Goal: Task Accomplishment & Management: Use online tool/utility

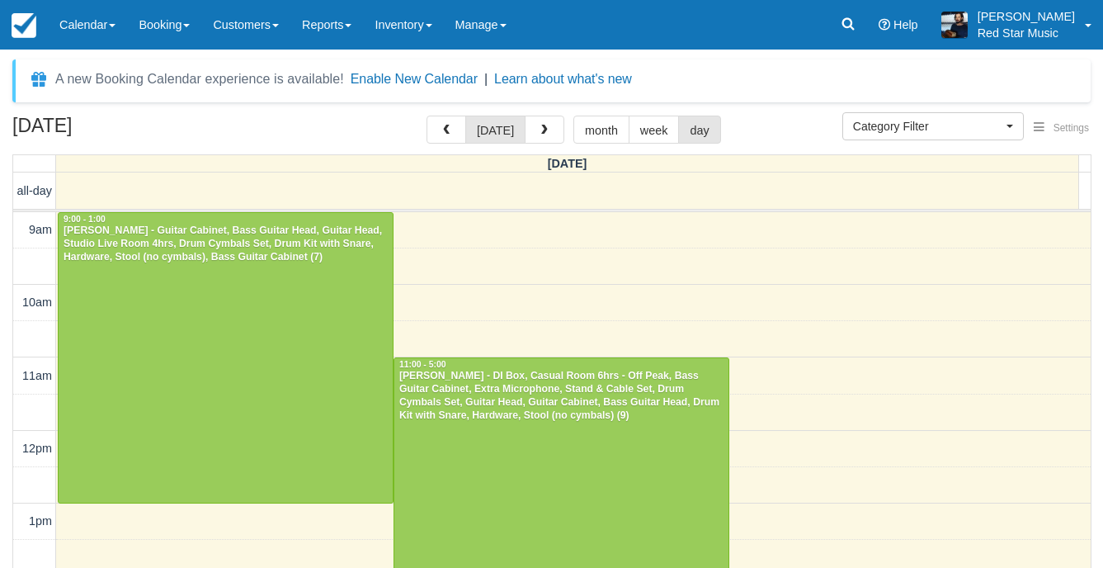
select select
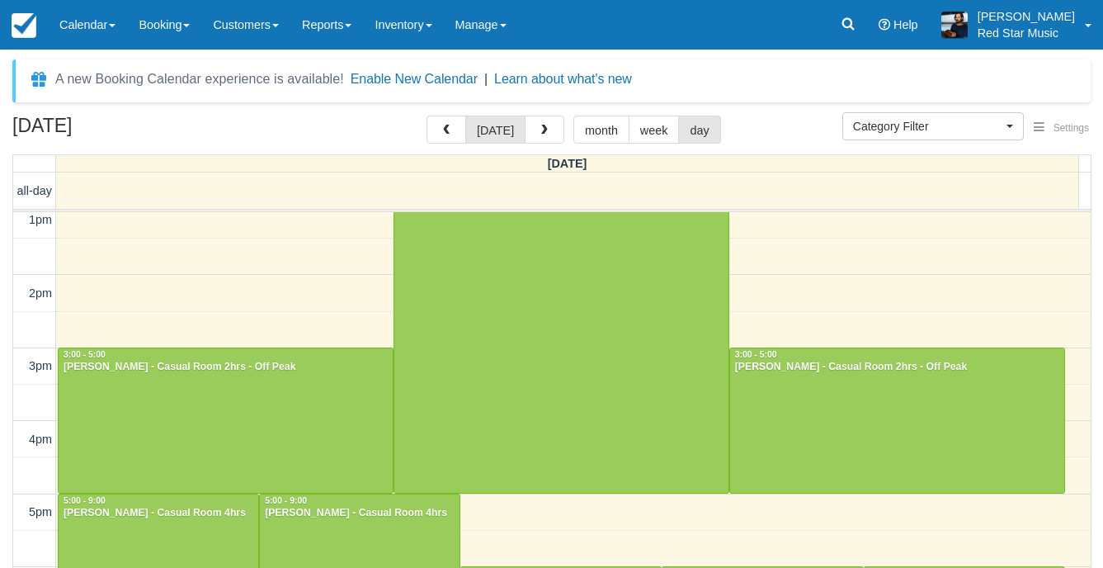
scroll to position [330, 0]
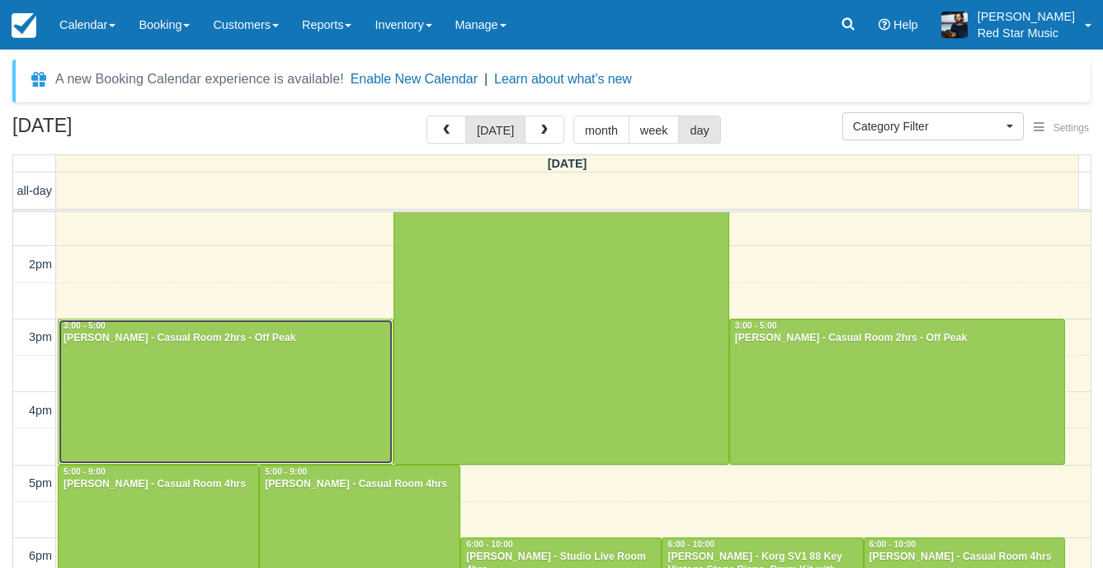
click at [214, 354] on div at bounding box center [226, 391] width 334 height 144
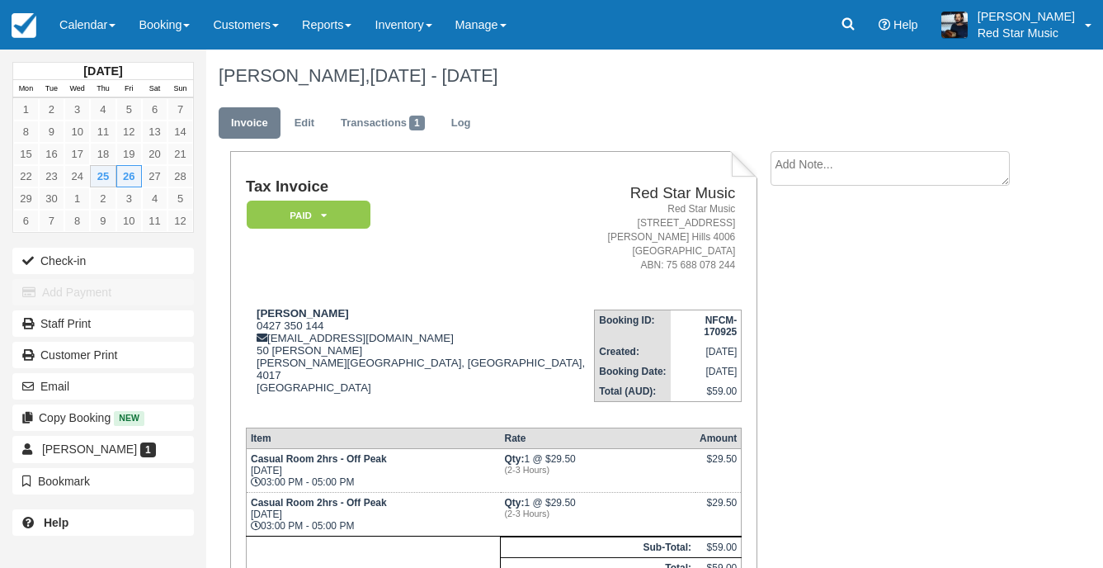
click at [939, 172] on textarea at bounding box center [889, 168] width 239 height 35
type textarea "1"
click at [818, 267] on button "Create" at bounding box center [807, 262] width 74 height 28
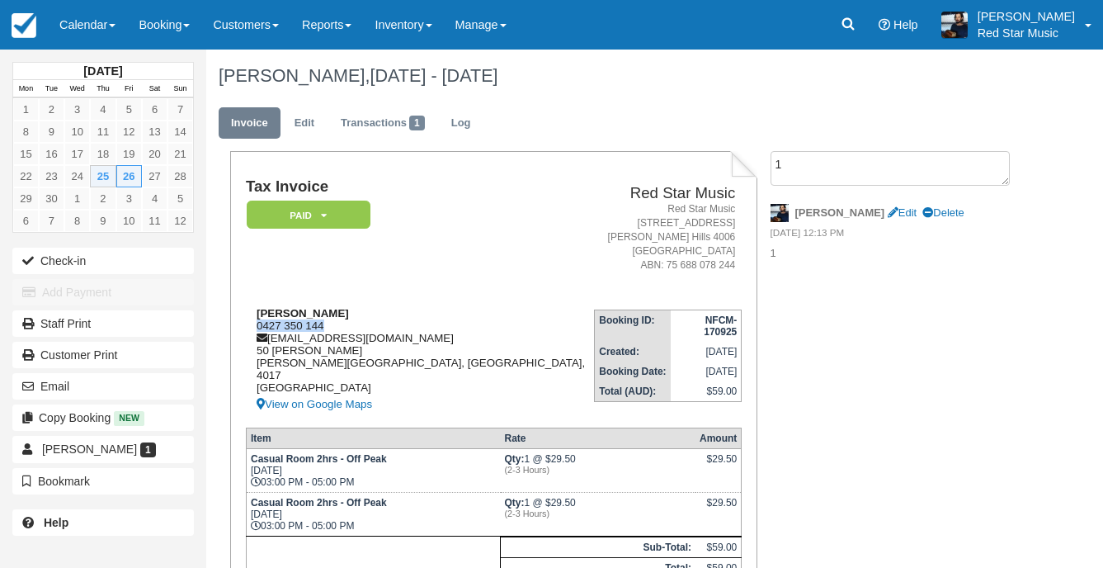
drag, startPoint x: 333, startPoint y: 327, endPoint x: 256, endPoint y: 324, distance: 77.6
click at [256, 324] on div "Rachel Kerr 0427 350 144 rachelkerr@live.com.au 50 joyce cres Bracken Ridge, Qu…" at bounding box center [420, 360] width 348 height 107
copy div "0427 350 144"
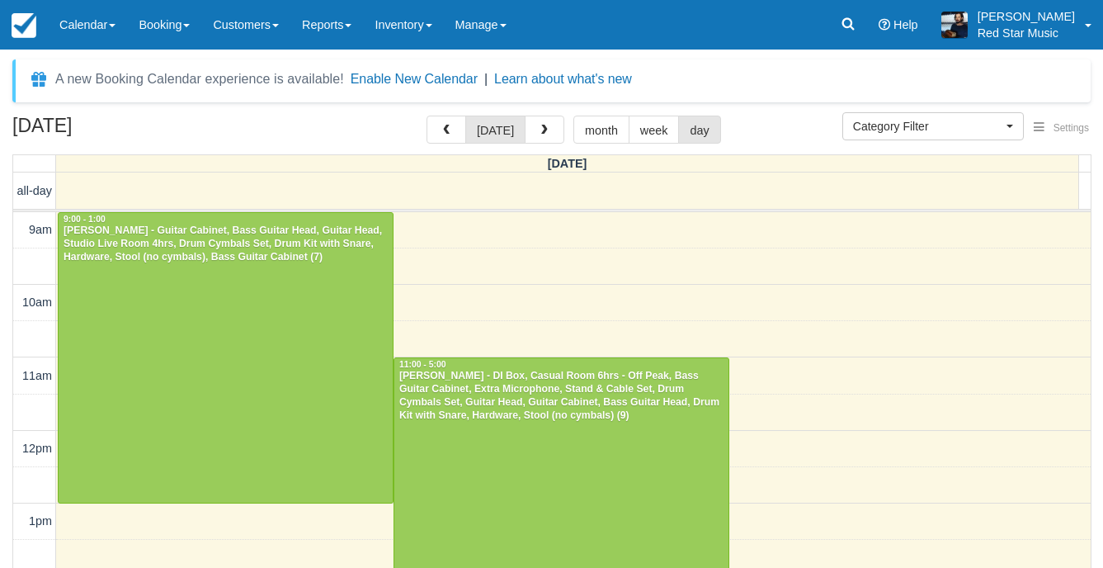
select select
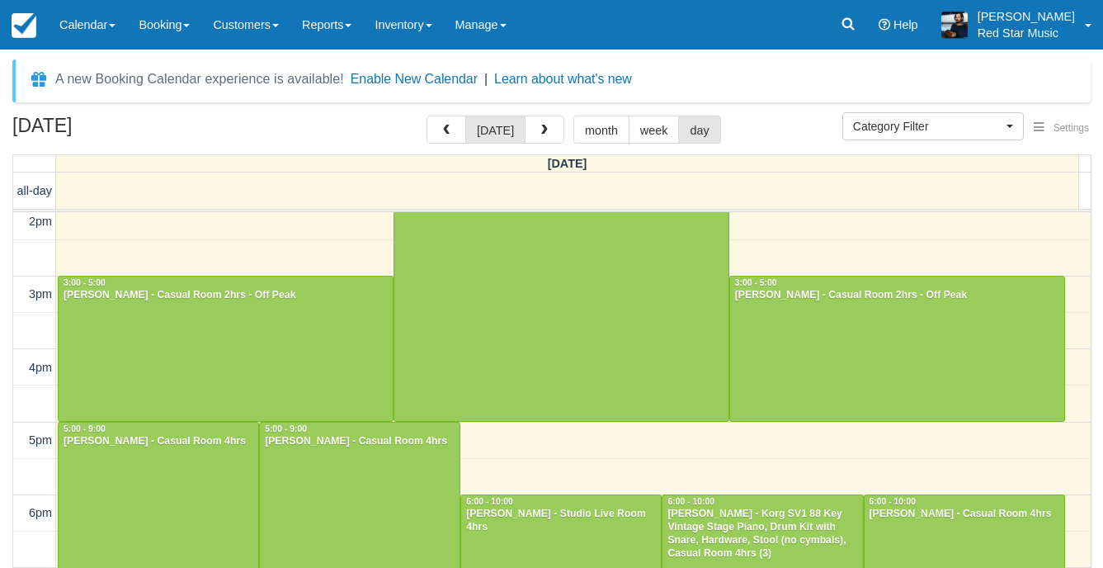
scroll to position [412, 0]
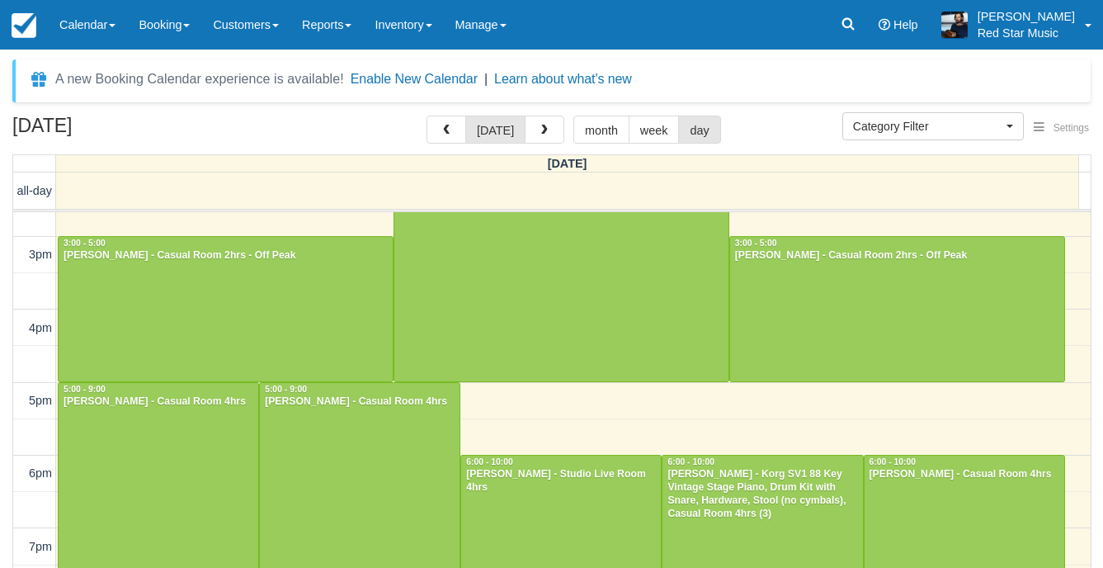
click at [734, 119] on div "[DATE] [DATE] month week day" at bounding box center [551, 132] width 1078 height 35
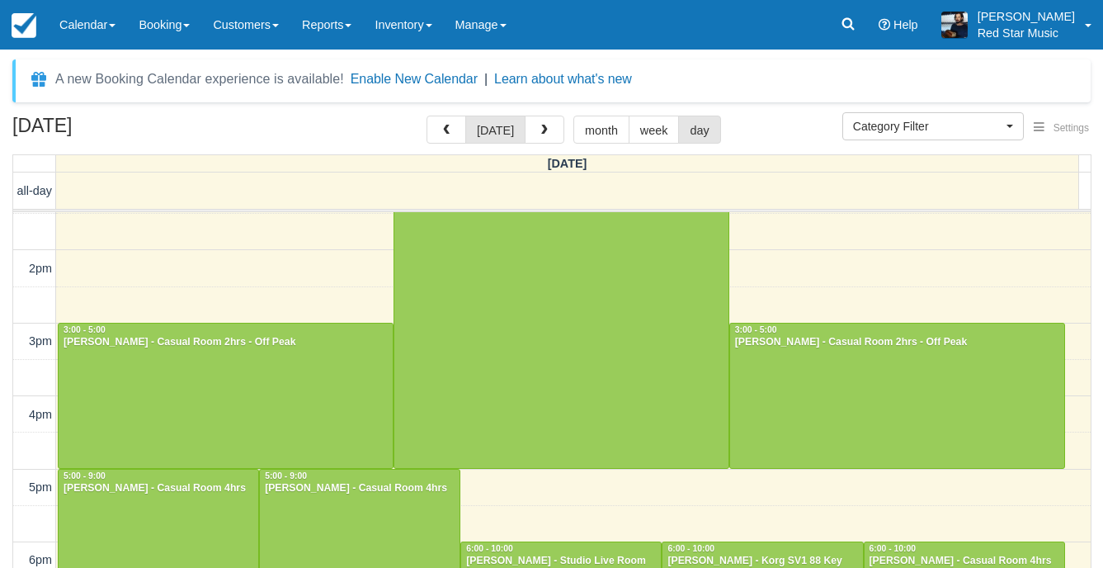
scroll to position [330, 0]
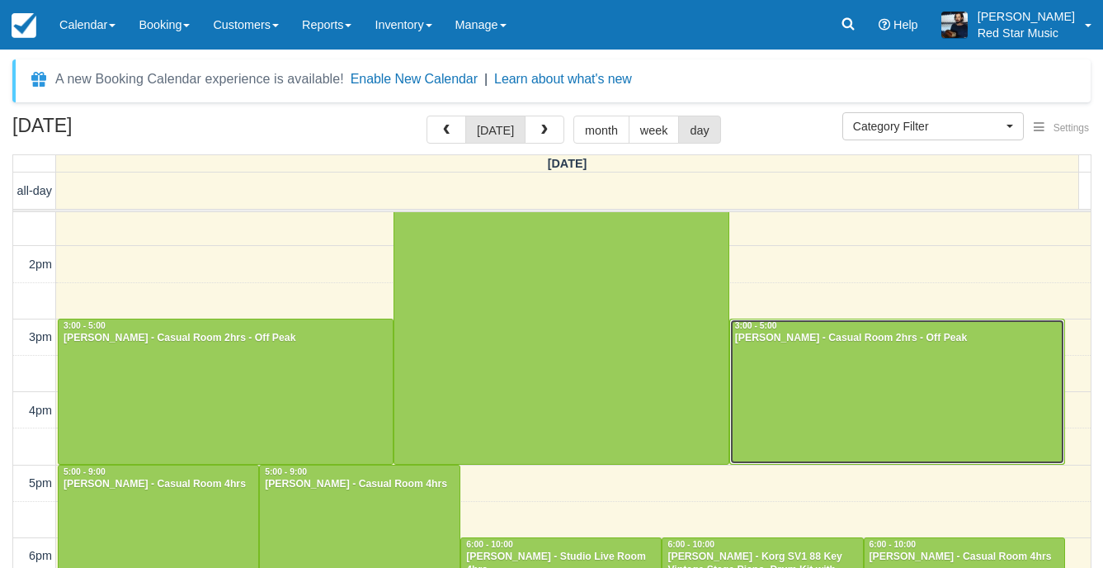
click at [842, 426] on div at bounding box center [897, 391] width 334 height 144
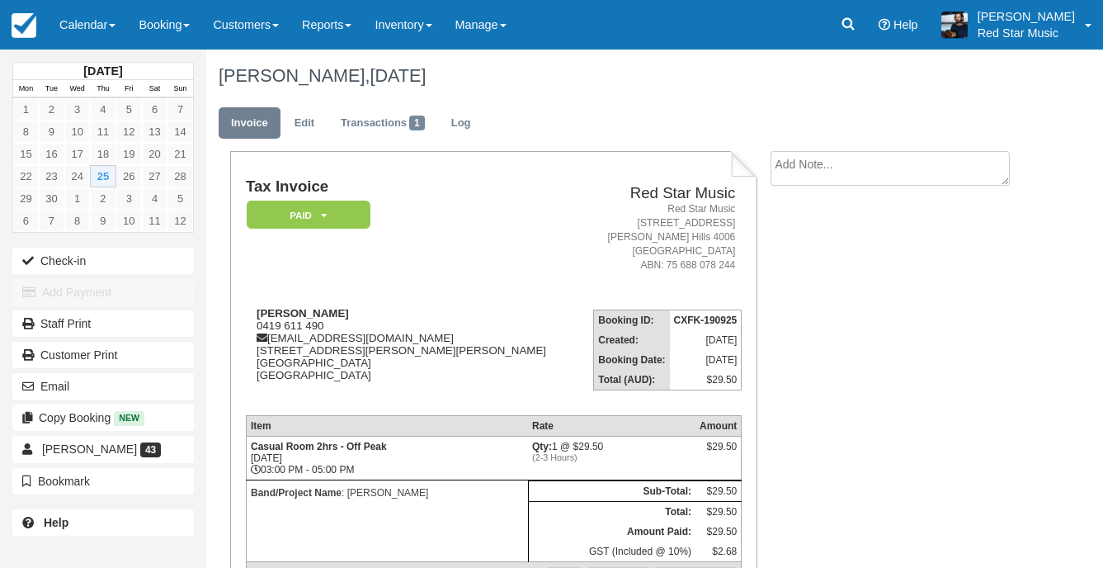
click at [865, 158] on textarea at bounding box center [889, 168] width 239 height 35
type textarea "3"
click at [821, 261] on button "Create" at bounding box center [807, 262] width 74 height 28
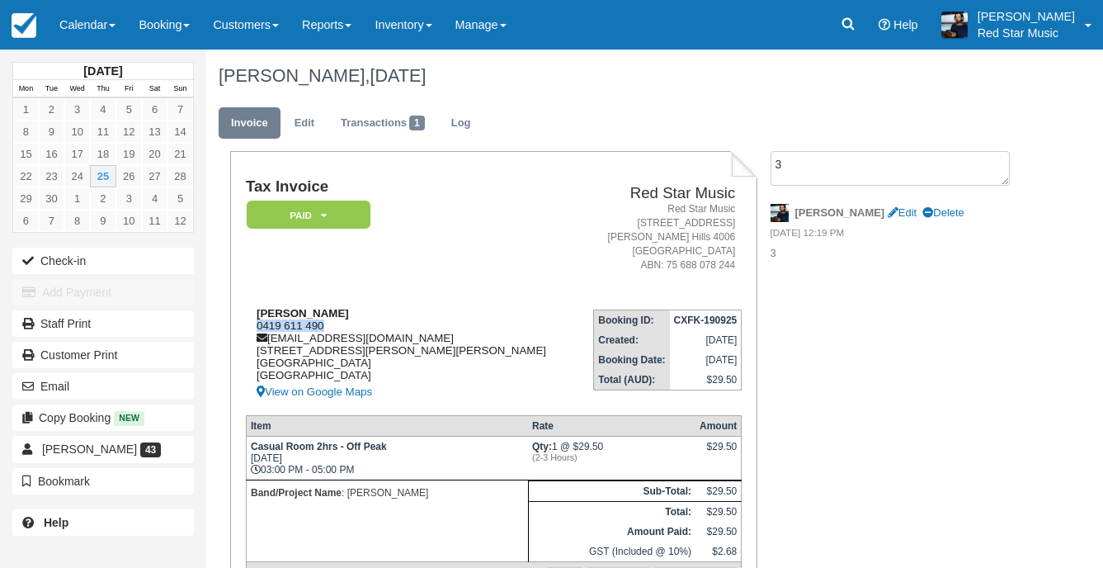
drag, startPoint x: 333, startPoint y: 321, endPoint x: 254, endPoint y: 325, distance: 79.3
click at [254, 325] on div "YUKAKO SHIMBORI-JOLLY 0419 611 490 yshimborijolly@gmail.com 10 Pidgeon Close, K…" at bounding box center [412, 354] width 332 height 95
copy div "0419 611 490"
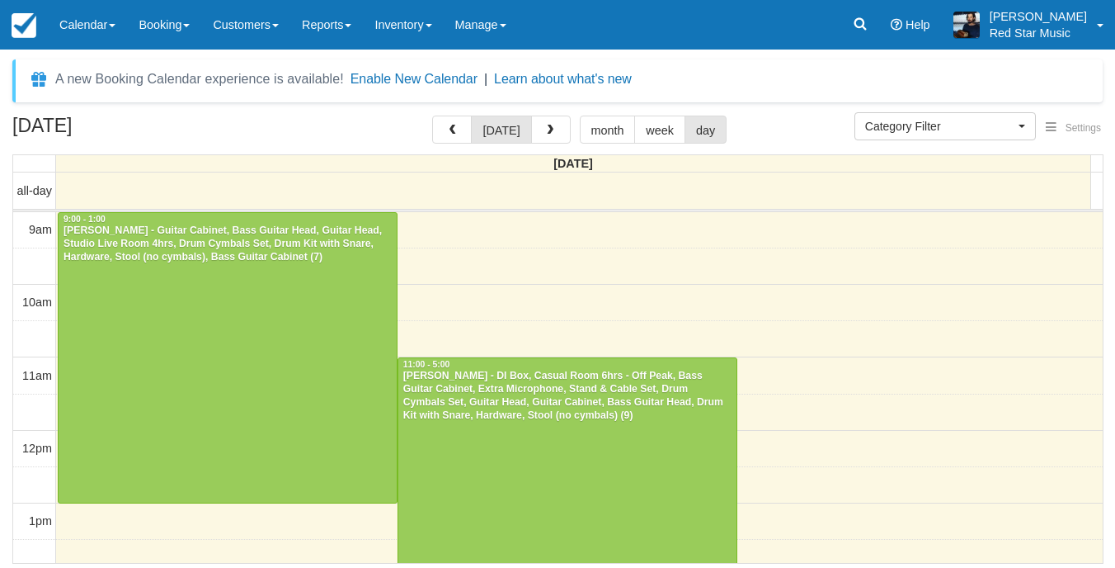
select select
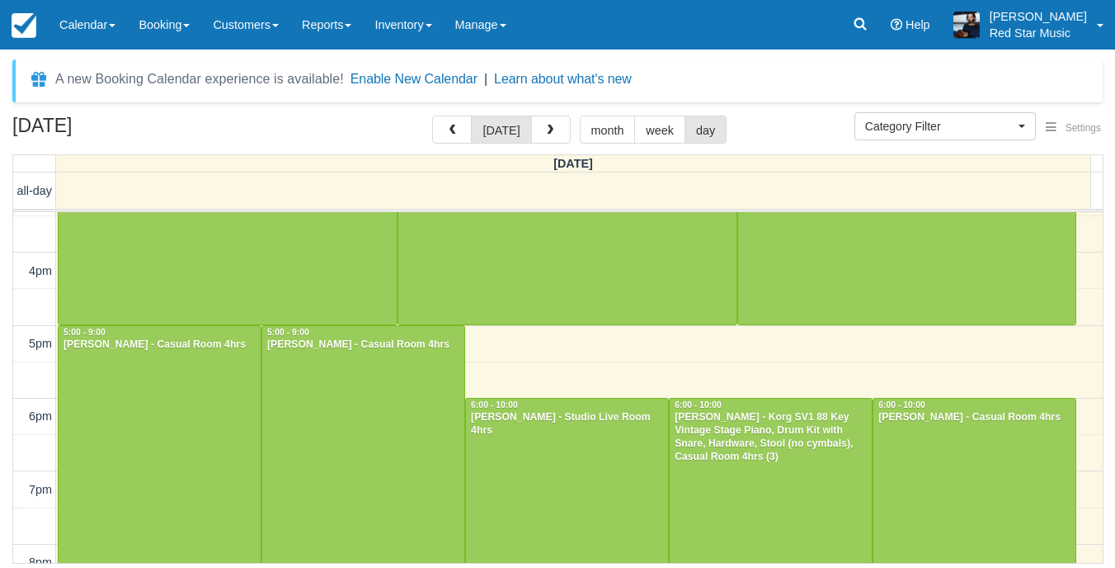
scroll to position [509, 0]
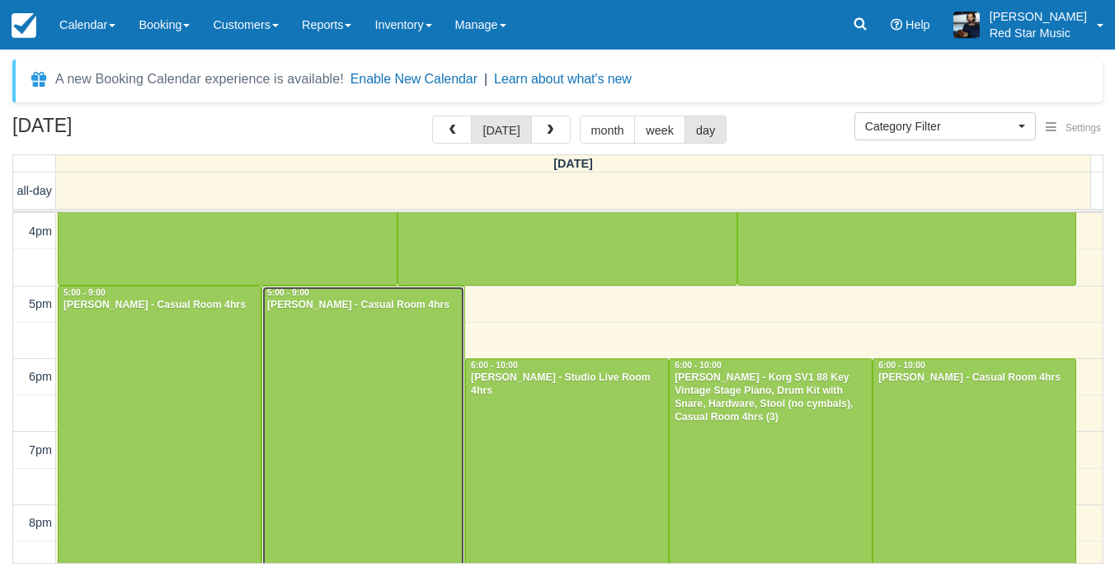
click at [406, 338] on div at bounding box center [363, 431] width 202 height 290
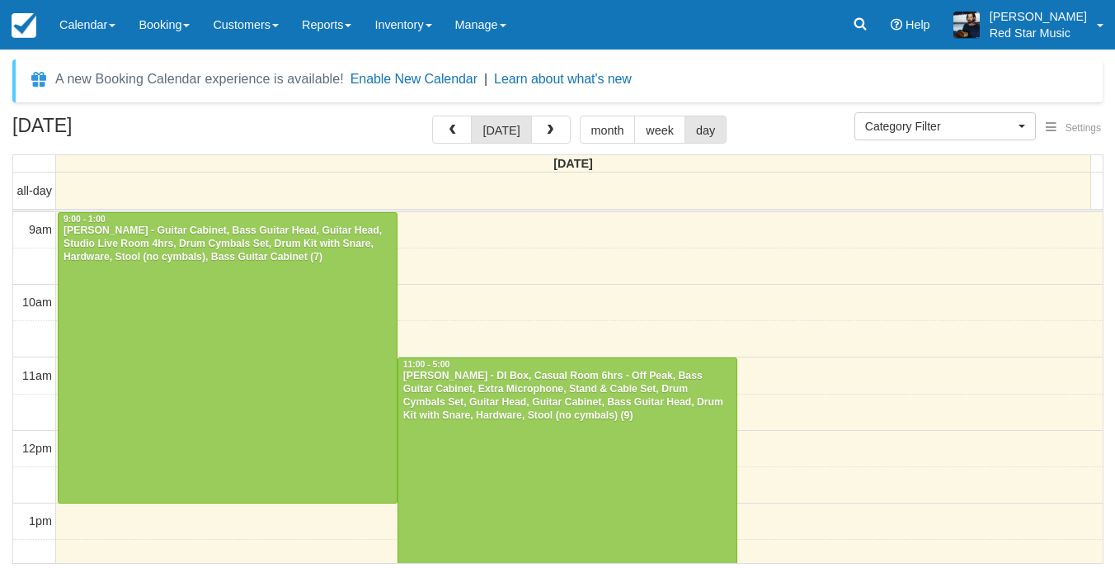
select select
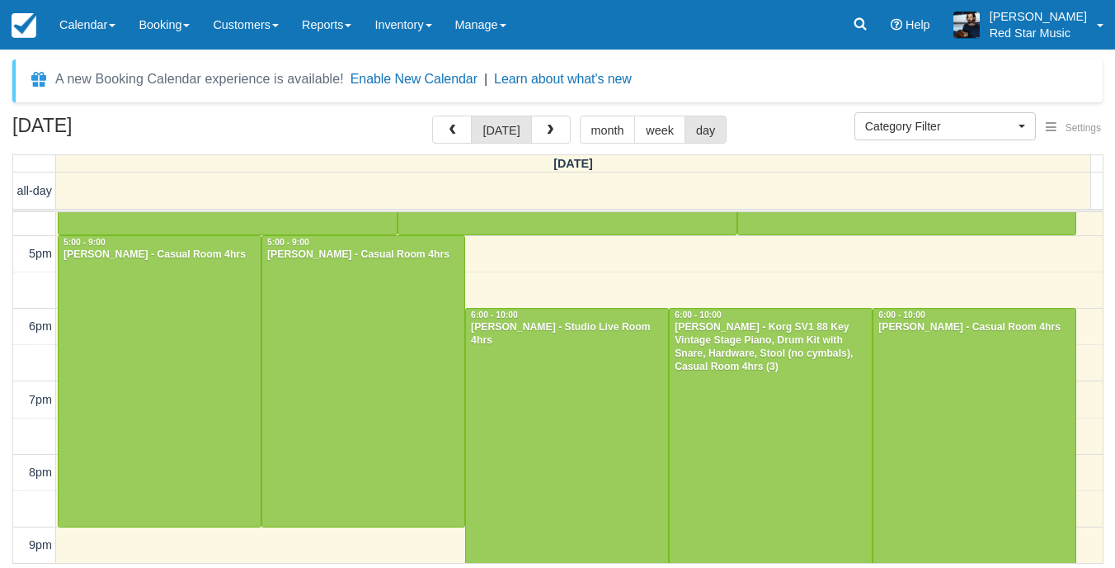
scroll to position [509, 0]
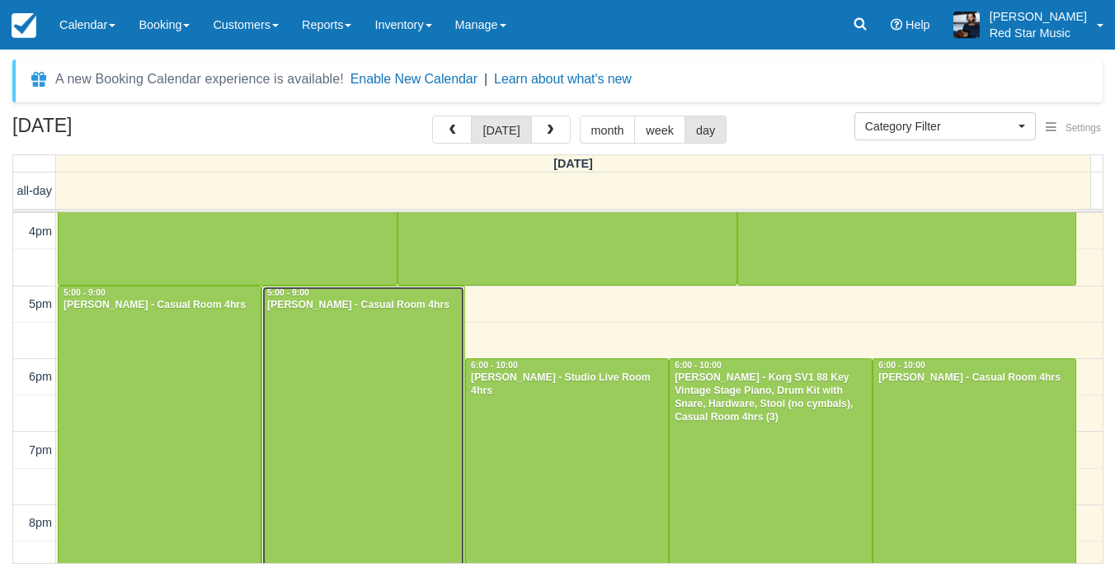
click at [360, 358] on div at bounding box center [363, 431] width 202 height 290
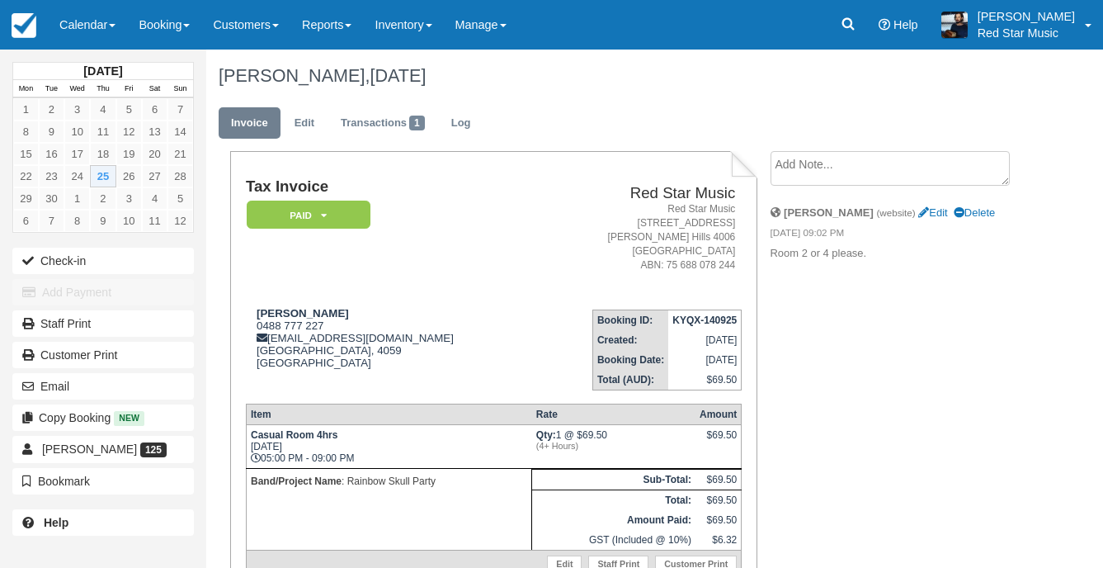
click at [861, 167] on textarea at bounding box center [889, 168] width 239 height 35
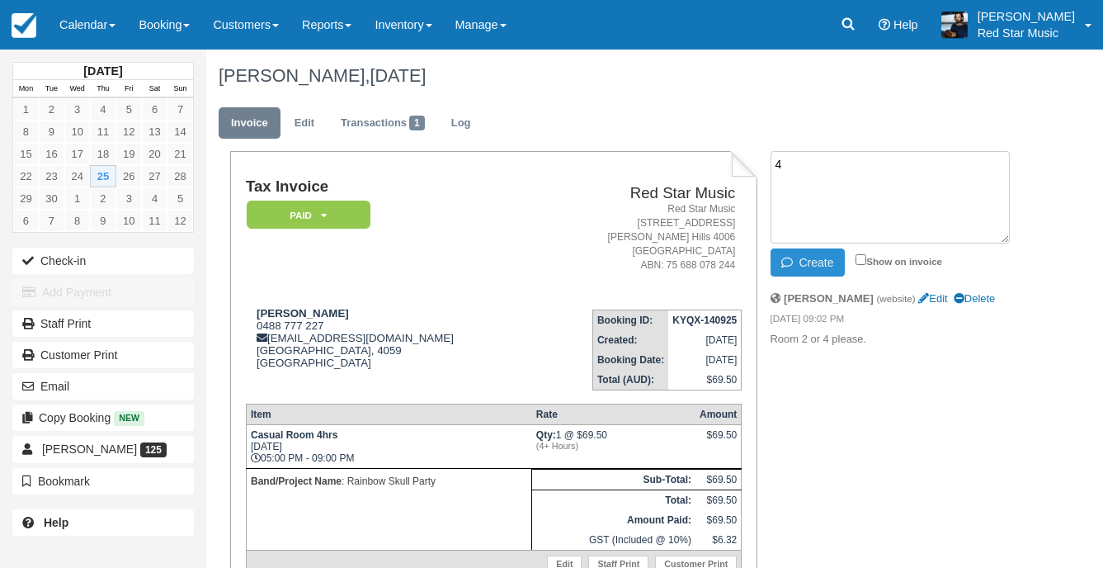
type textarea "4"
click at [818, 257] on button "Create" at bounding box center [807, 262] width 74 height 28
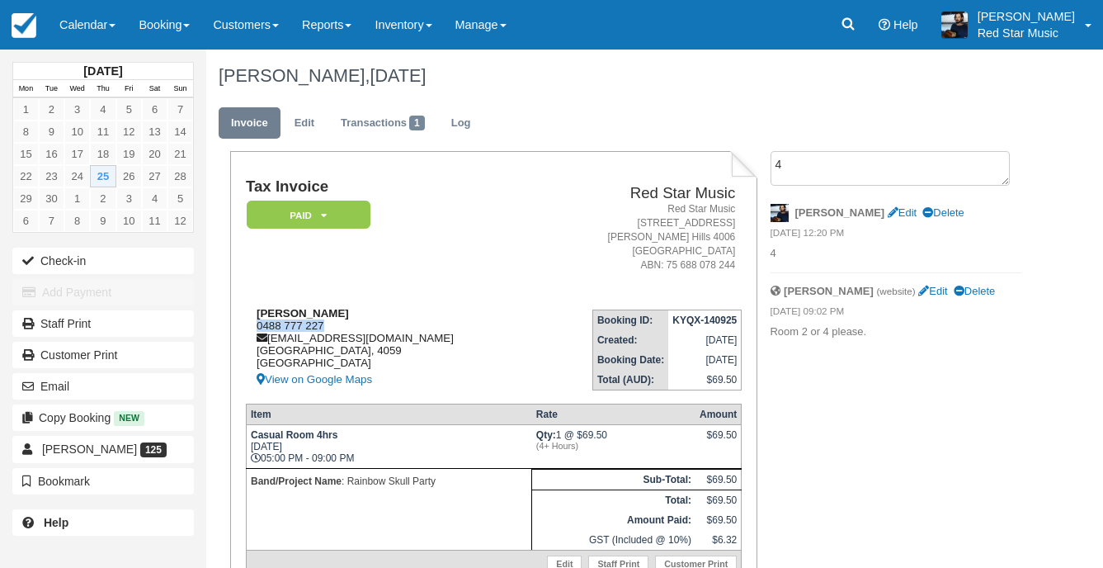
drag, startPoint x: 331, startPoint y: 325, endPoint x: 246, endPoint y: 324, distance: 85.0
click at [246, 324] on div "Paul Cuthbert 0488 777 227 rainbowskullpartyband@gmail.com Queensland, 4059 Aus…" at bounding box center [390, 348] width 289 height 82
copy div "0488 777 227"
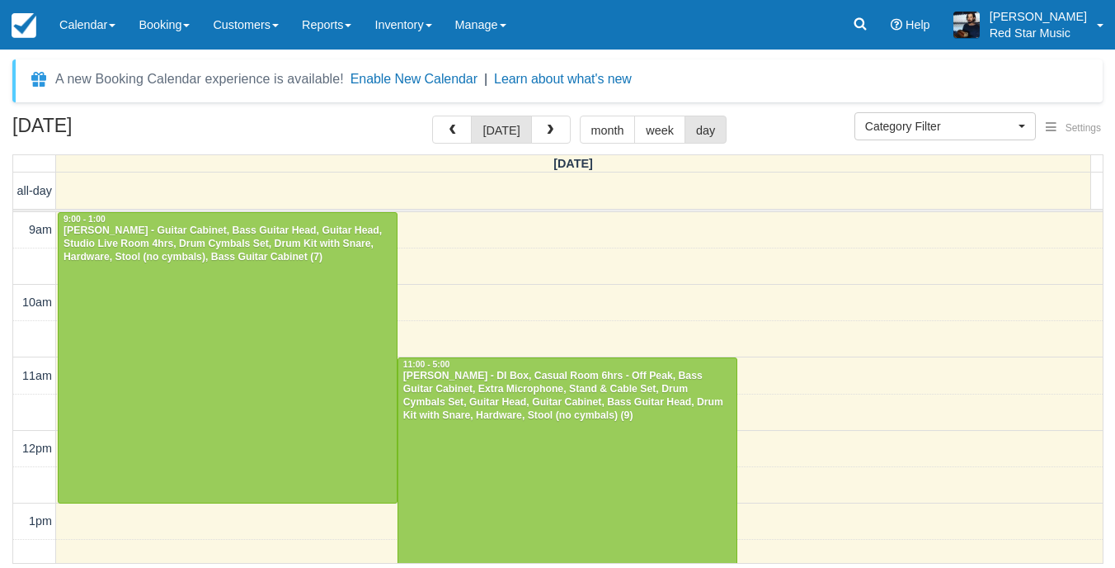
select select
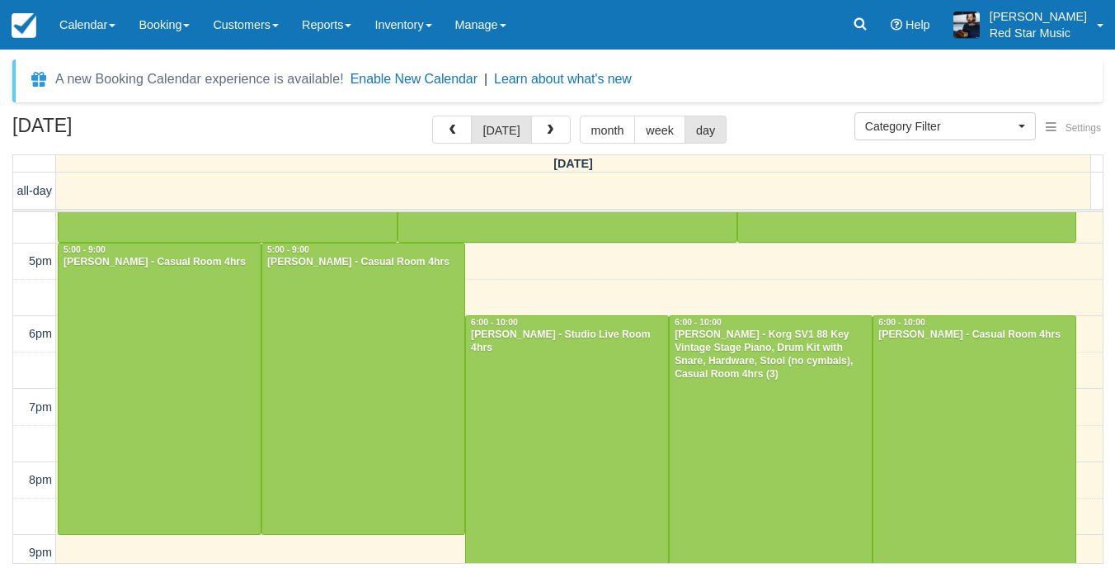
scroll to position [577, 0]
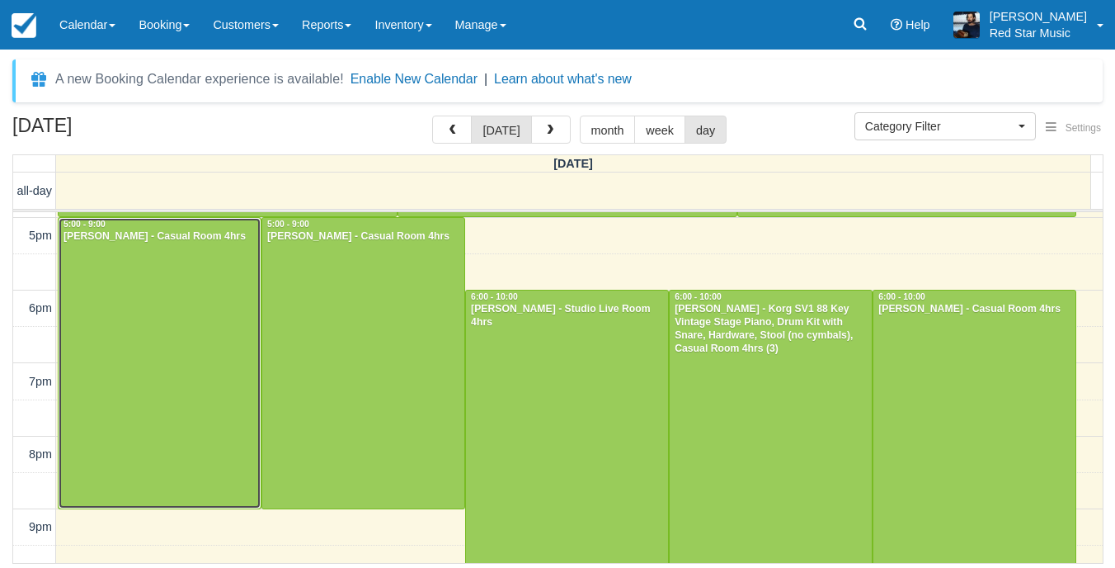
click at [207, 368] on div at bounding box center [160, 363] width 202 height 290
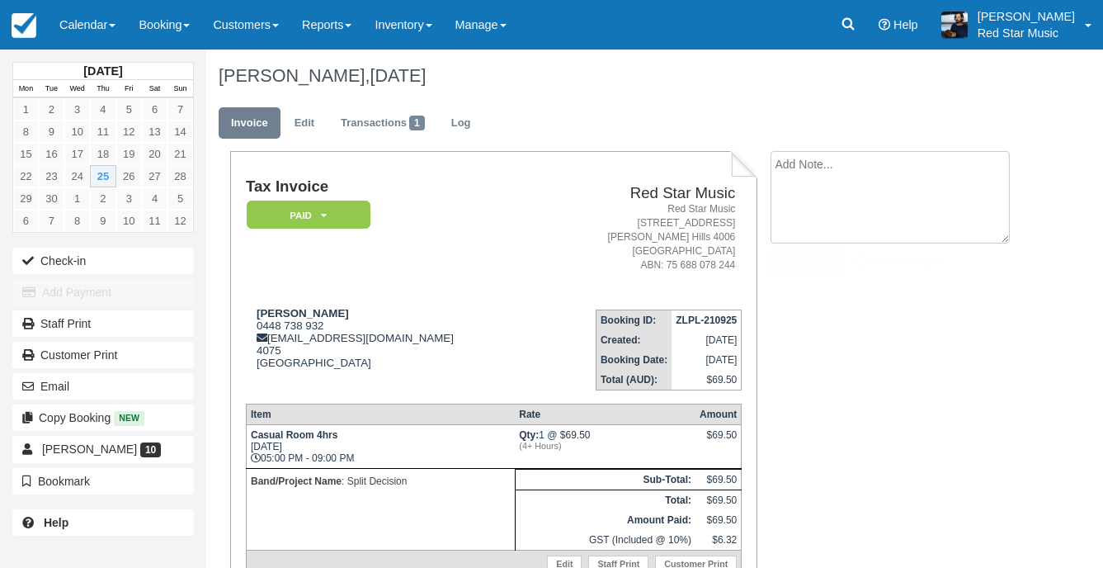
click at [815, 171] on textarea at bounding box center [889, 197] width 239 height 92
type textarea "1"
click at [781, 257] on icon "button" at bounding box center [790, 263] width 18 height 12
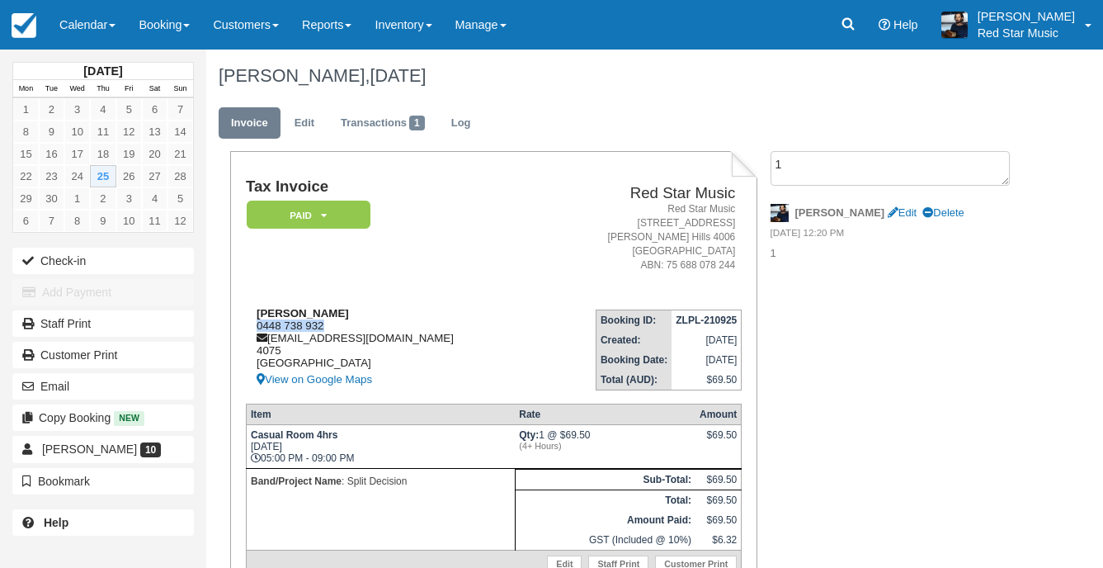
drag, startPoint x: 332, startPoint y: 324, endPoint x: 254, endPoint y: 328, distance: 78.5
click at [254, 328] on div "Paul Baxter 0448 738 932 pbaxter23@hotmail.com 4075 Australia View on Google Ma…" at bounding box center [391, 348] width 291 height 82
copy div "0448 738 932"
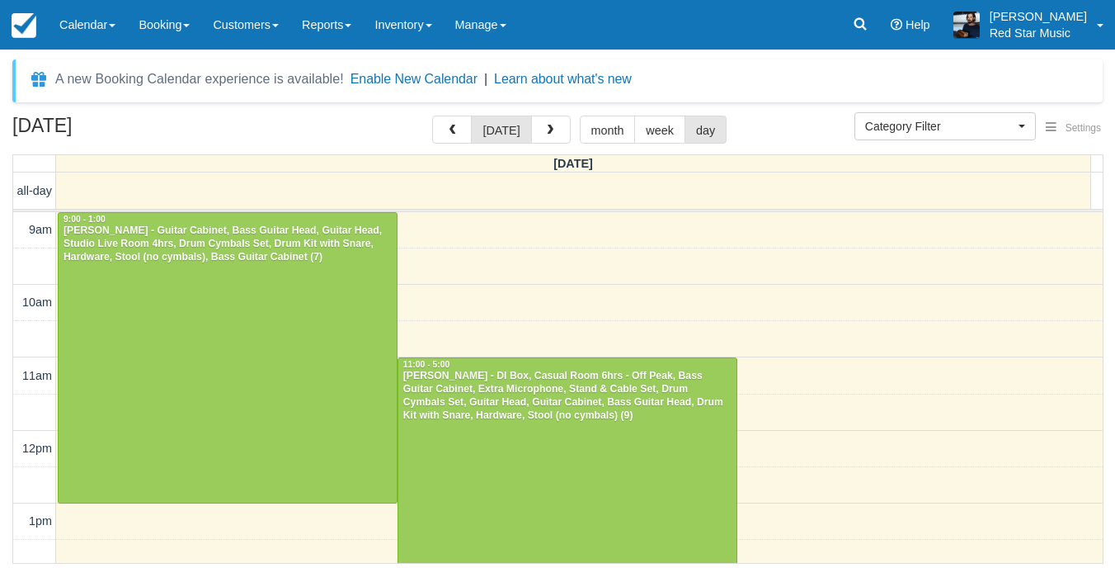
select select
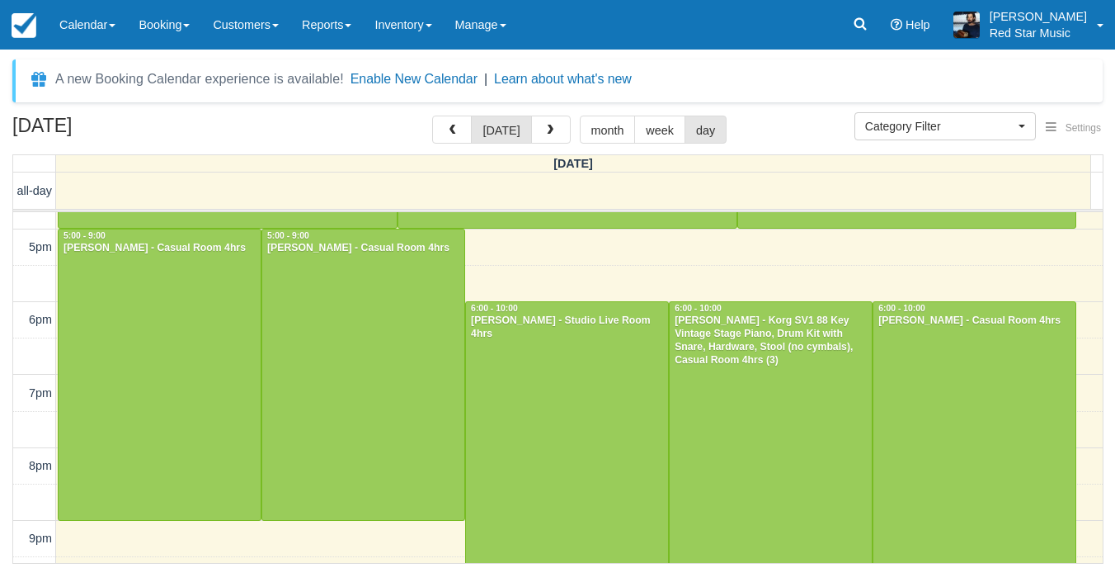
scroll to position [591, 0]
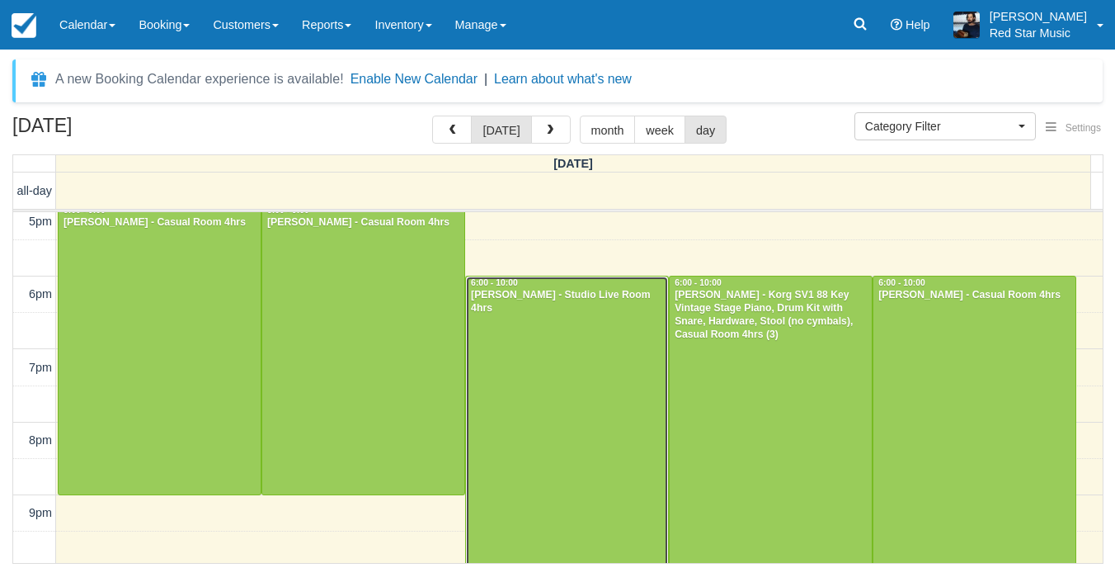
click at [533, 363] on div at bounding box center [567, 421] width 202 height 290
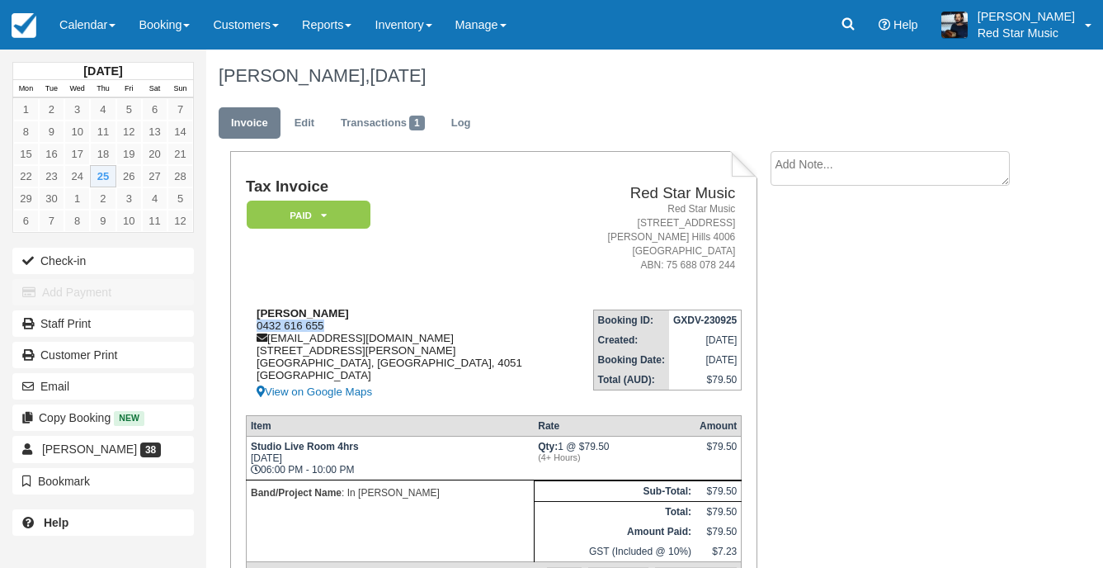
drag, startPoint x: 333, startPoint y: 323, endPoint x: 256, endPoint y: 327, distance: 77.7
click at [256, 327] on div "[PERSON_NAME] 0432 616 655 [EMAIL_ADDRESS][DOMAIN_NAME] [STREET_ADDRESS][PERSON…" at bounding box center [407, 354] width 323 height 95
copy div "0432 616 655"
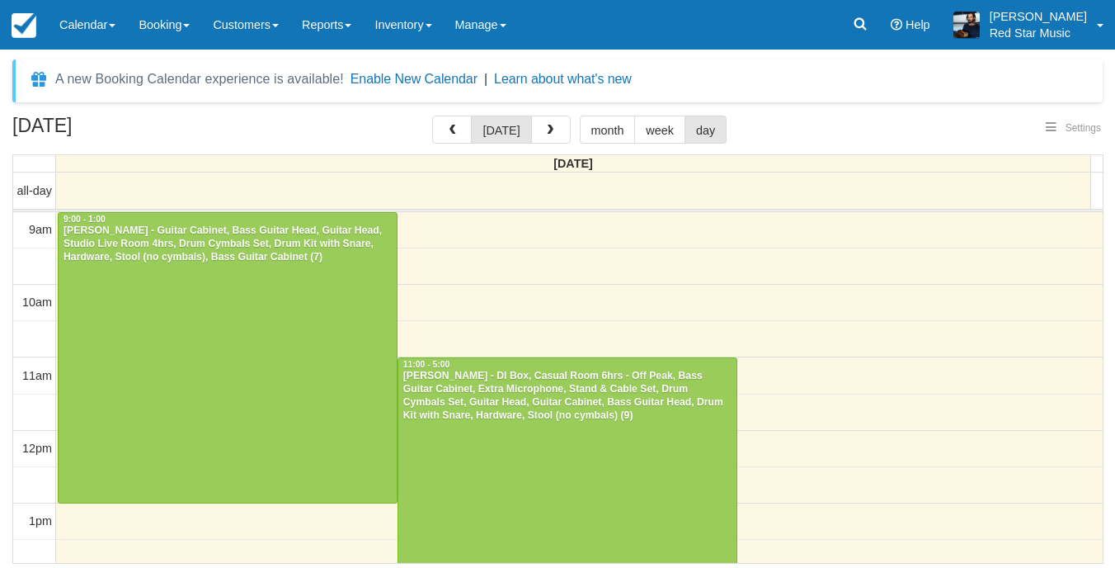
select select
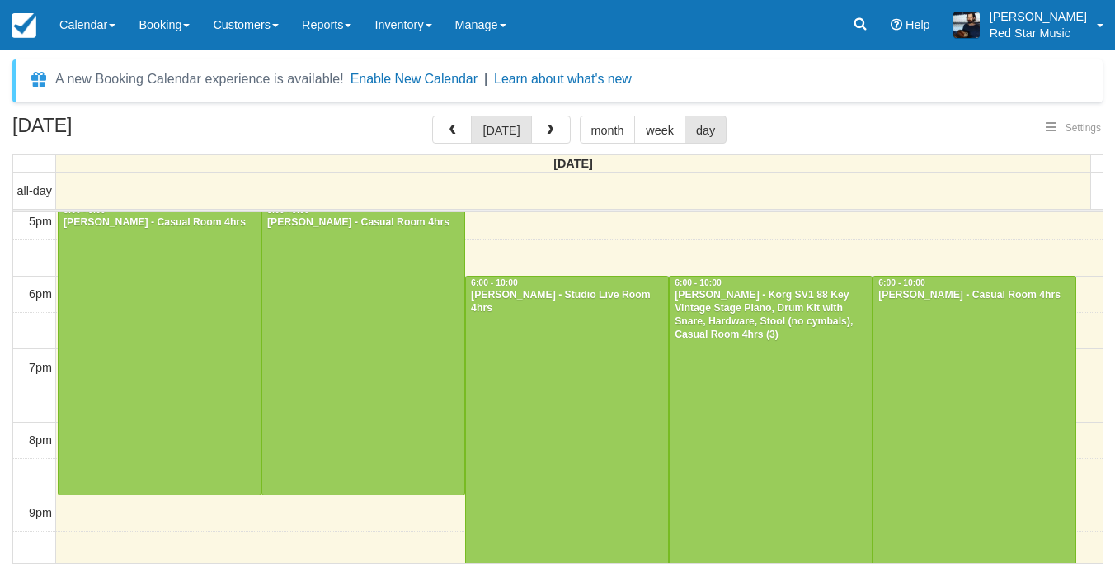
select select
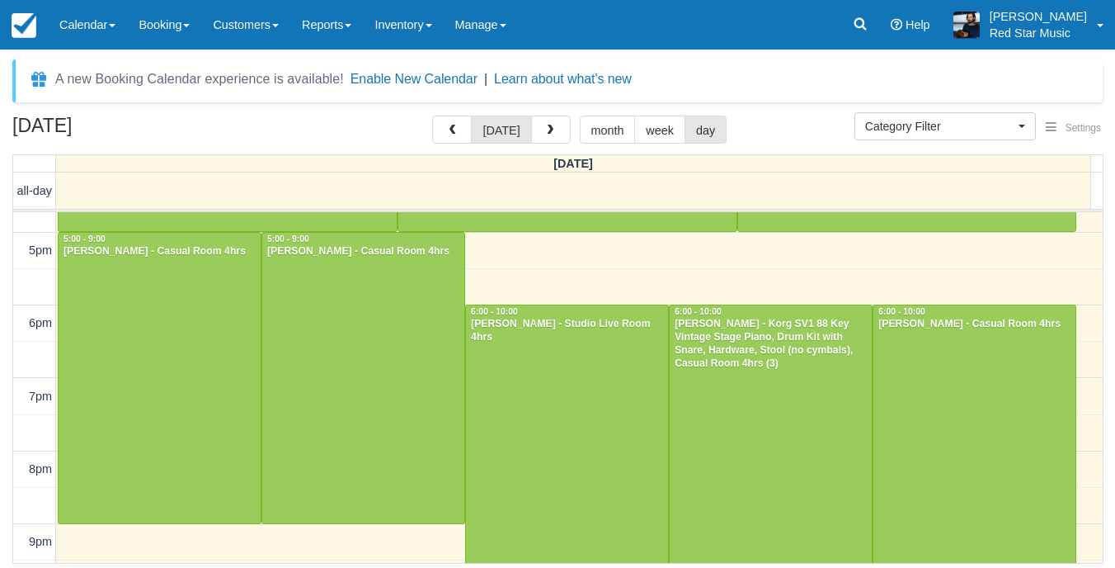
scroll to position [591, 0]
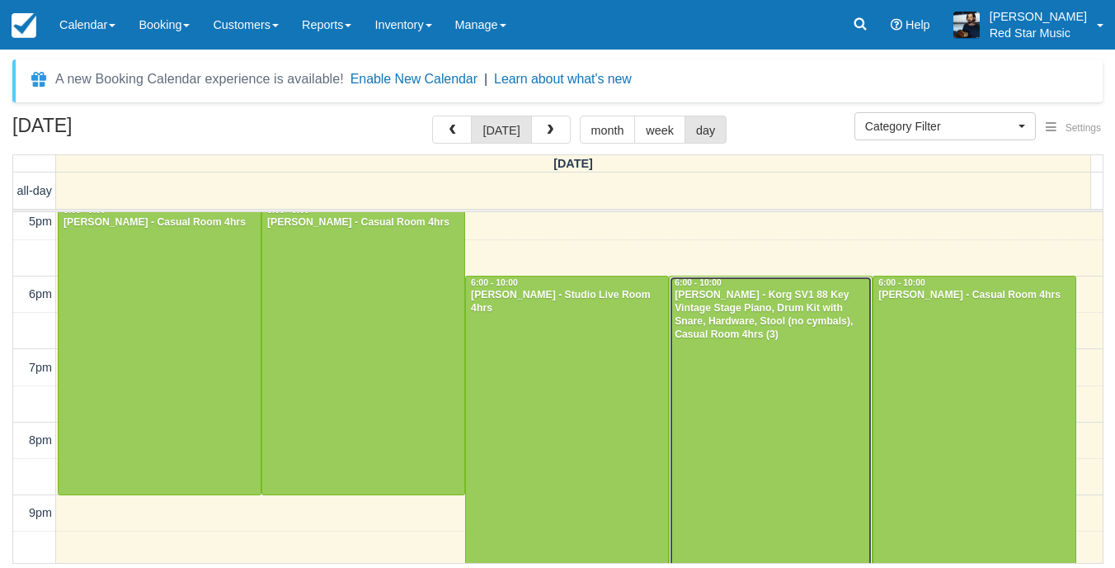
click at [786, 413] on div at bounding box center [771, 421] width 202 height 290
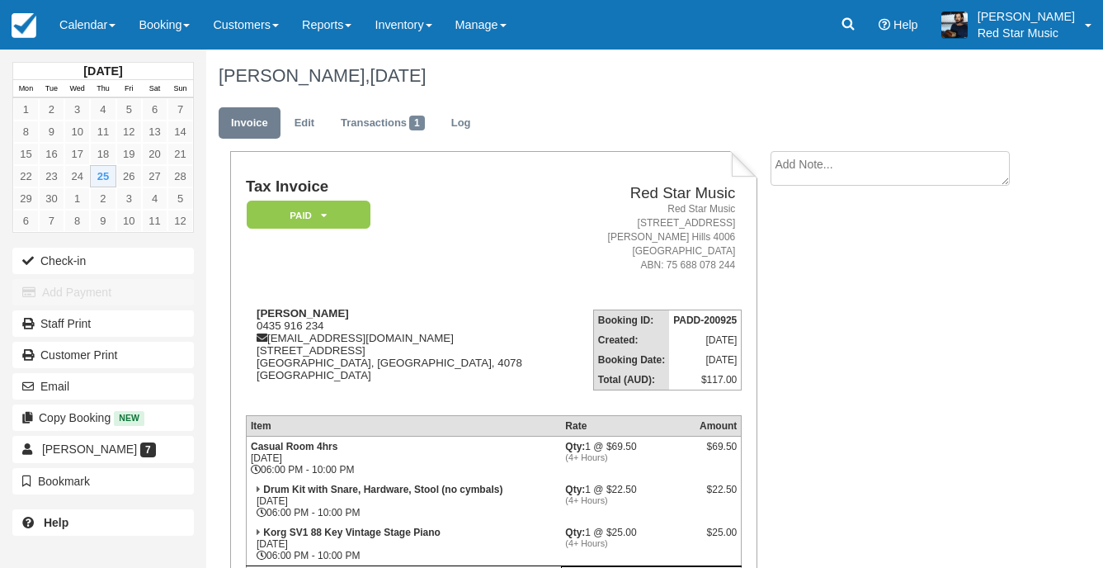
click at [827, 159] on textarea at bounding box center [889, 168] width 239 height 35
type textarea "2"
click at [802, 266] on button "Create" at bounding box center [807, 262] width 74 height 28
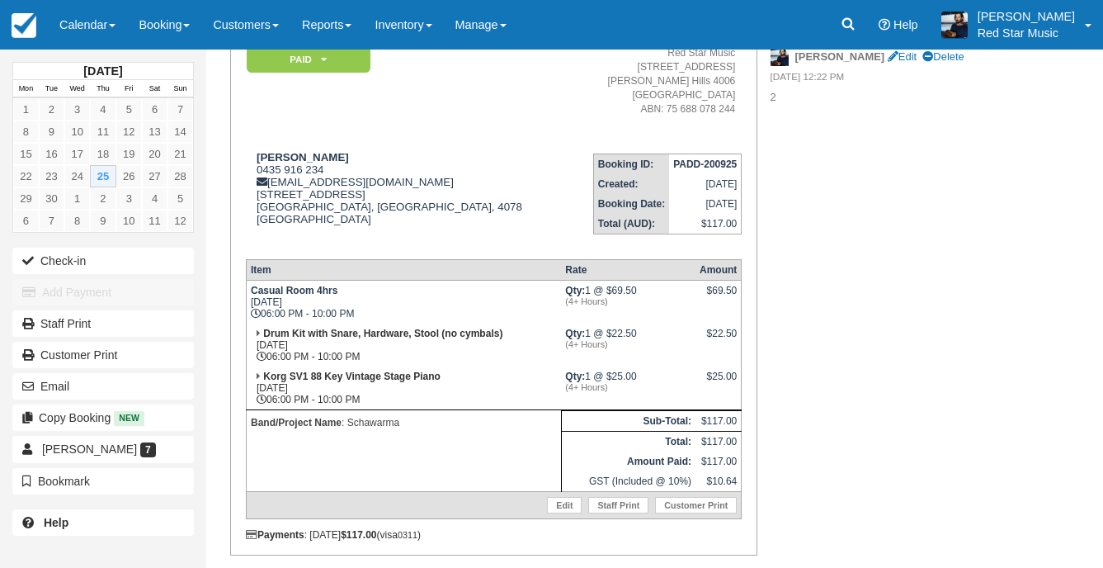
scroll to position [165, 0]
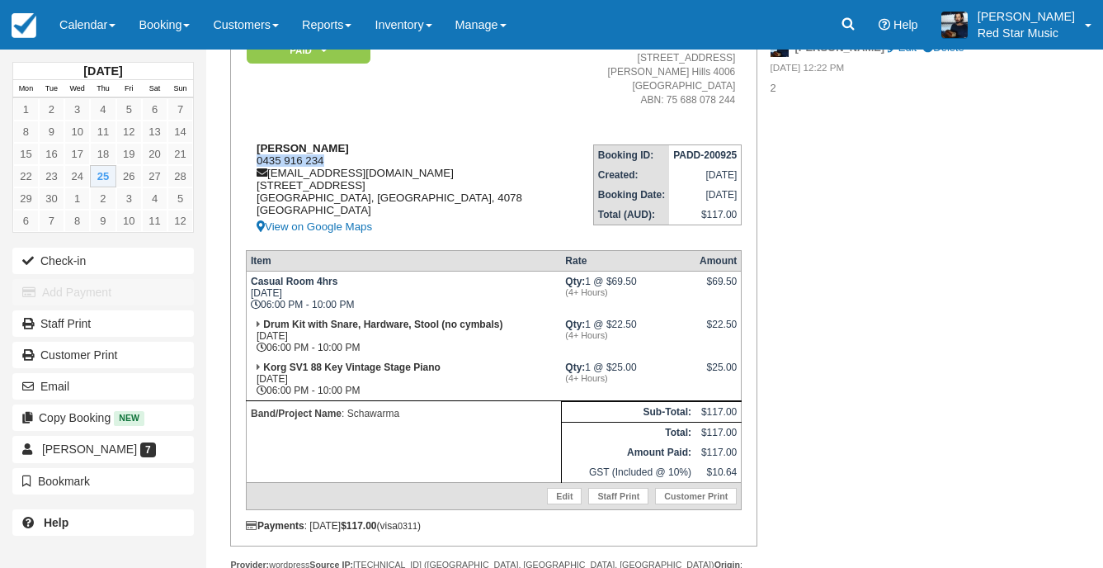
drag, startPoint x: 337, startPoint y: 156, endPoint x: 251, endPoint y: 161, distance: 86.8
click at [251, 161] on div "[PERSON_NAME] 0435 916 234 [EMAIL_ADDRESS][DOMAIN_NAME] [STREET_ADDRESS] View o…" at bounding box center [407, 189] width 323 height 95
copy div "0435 916 234"
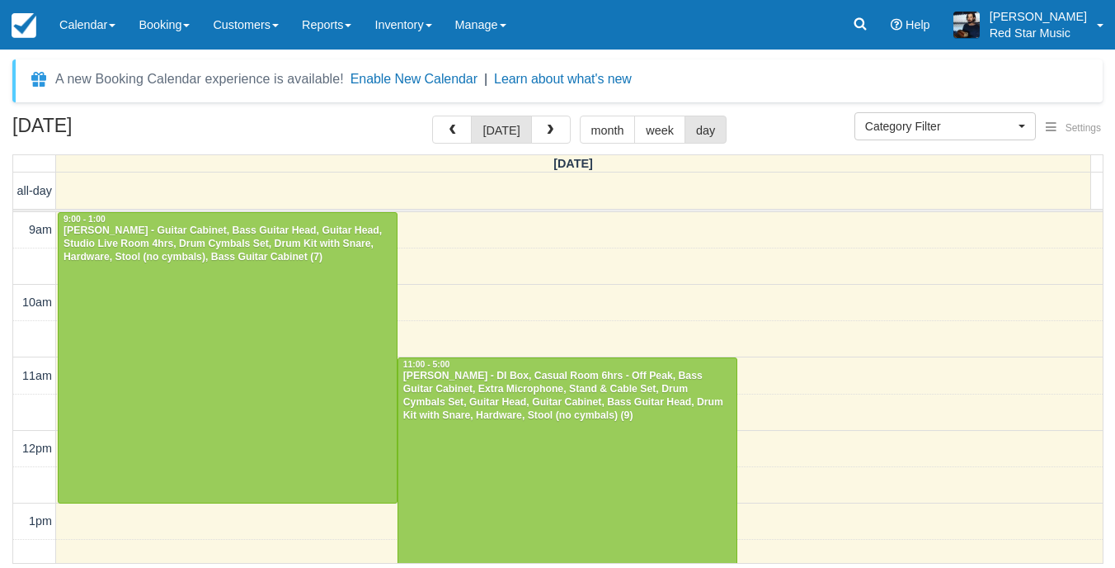
select select
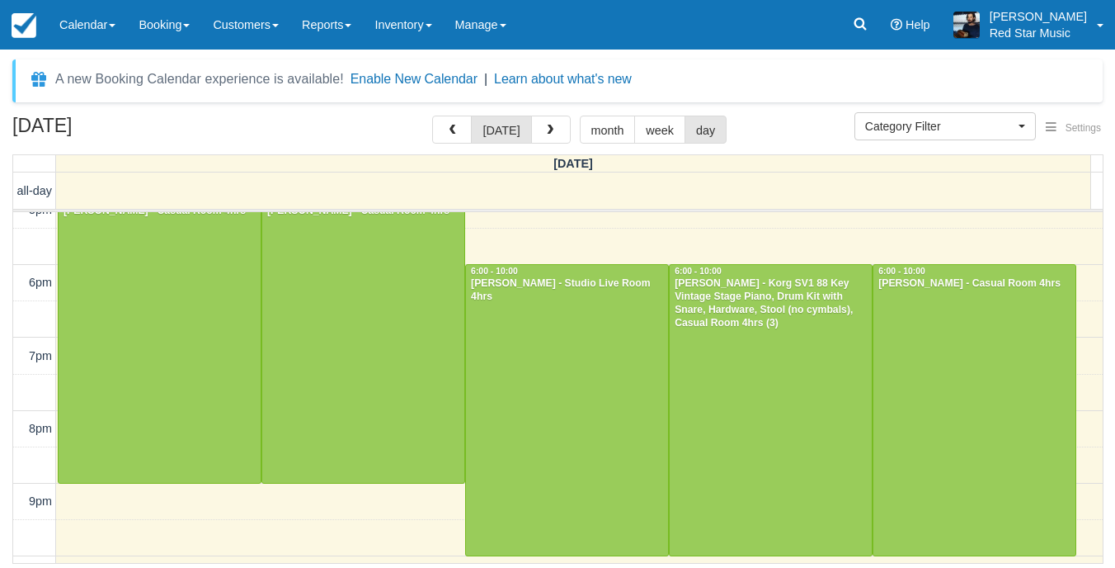
scroll to position [577, 0]
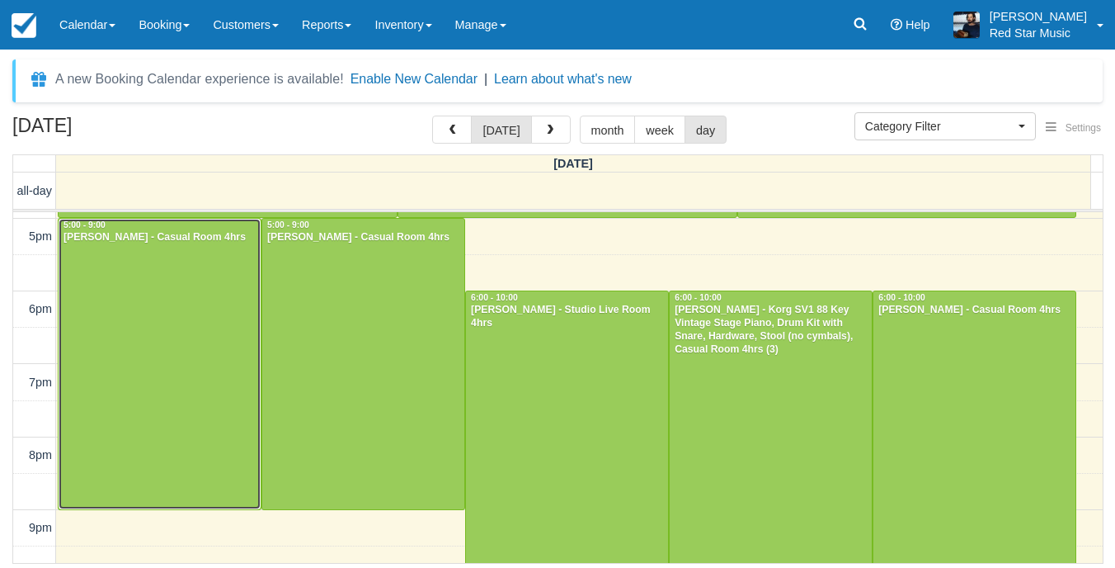
click at [194, 384] on div at bounding box center [160, 364] width 202 height 290
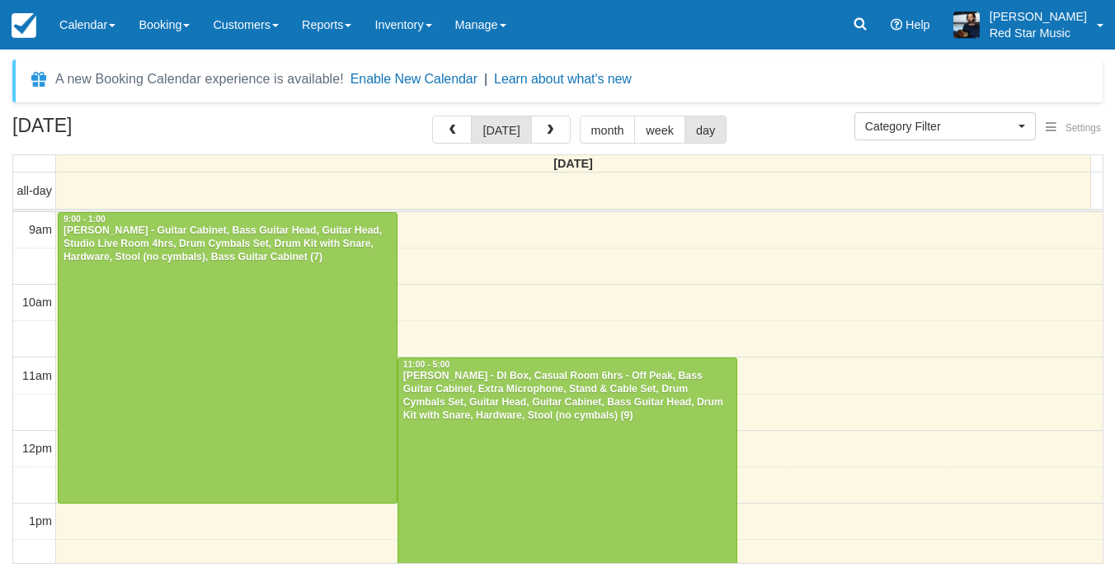
select select
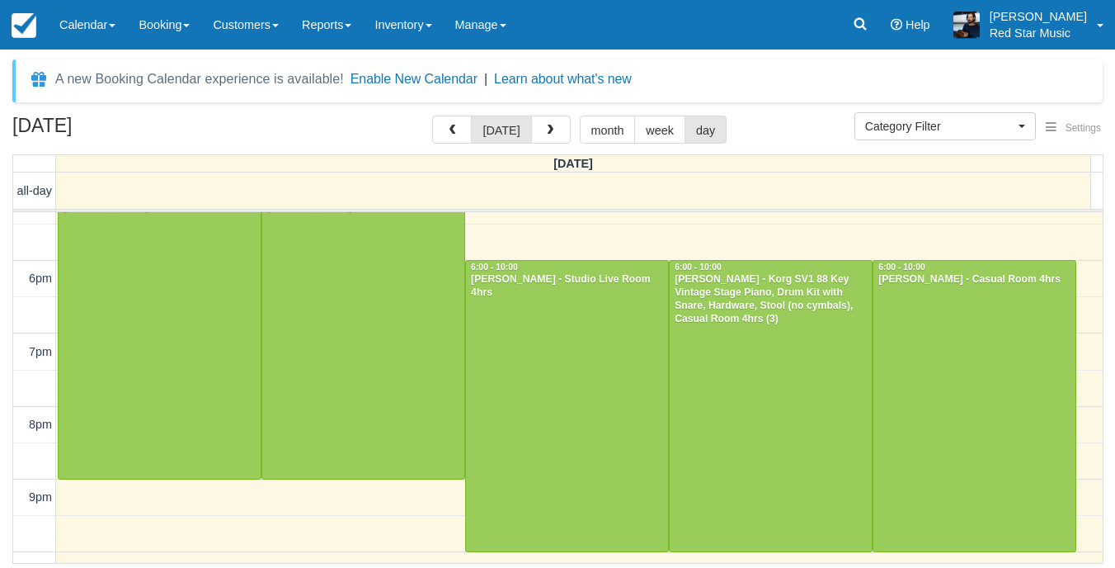
scroll to position [742, 0]
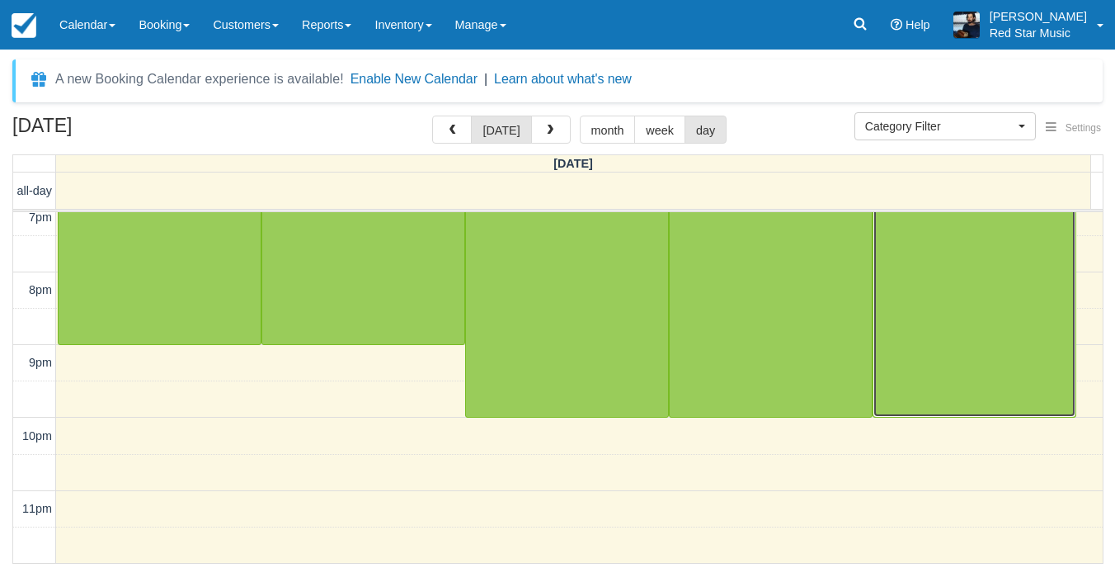
click at [969, 376] on div at bounding box center [975, 271] width 202 height 290
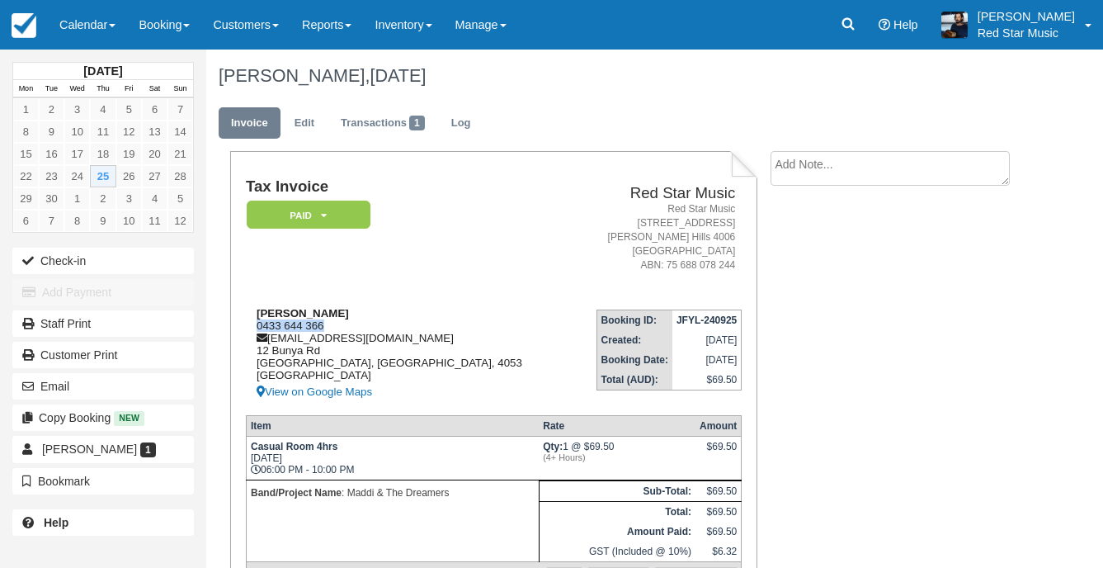
drag, startPoint x: 329, startPoint y: 329, endPoint x: 248, endPoint y: 326, distance: 80.9
click at [248, 326] on div "[PERSON_NAME] 0433 644 366 [EMAIL_ADDRESS][DOMAIN_NAME] [STREET_ADDRESS] View o…" at bounding box center [408, 354] width 325 height 95
copy div "0433 644 366"
click at [830, 160] on textarea at bounding box center [889, 168] width 239 height 35
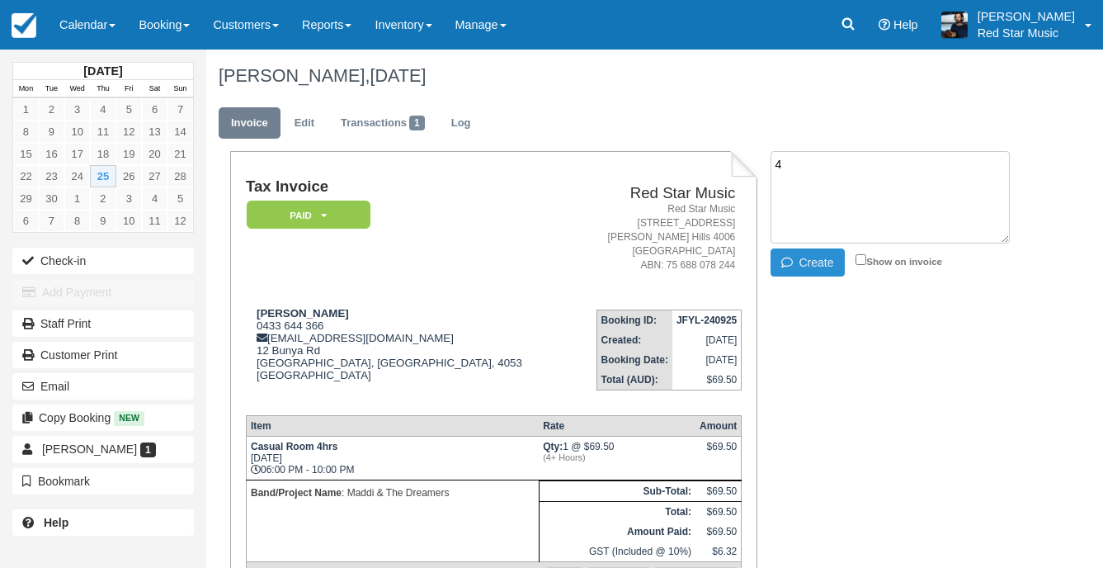
type textarea "4"
click at [799, 271] on button "Create" at bounding box center [807, 262] width 74 height 28
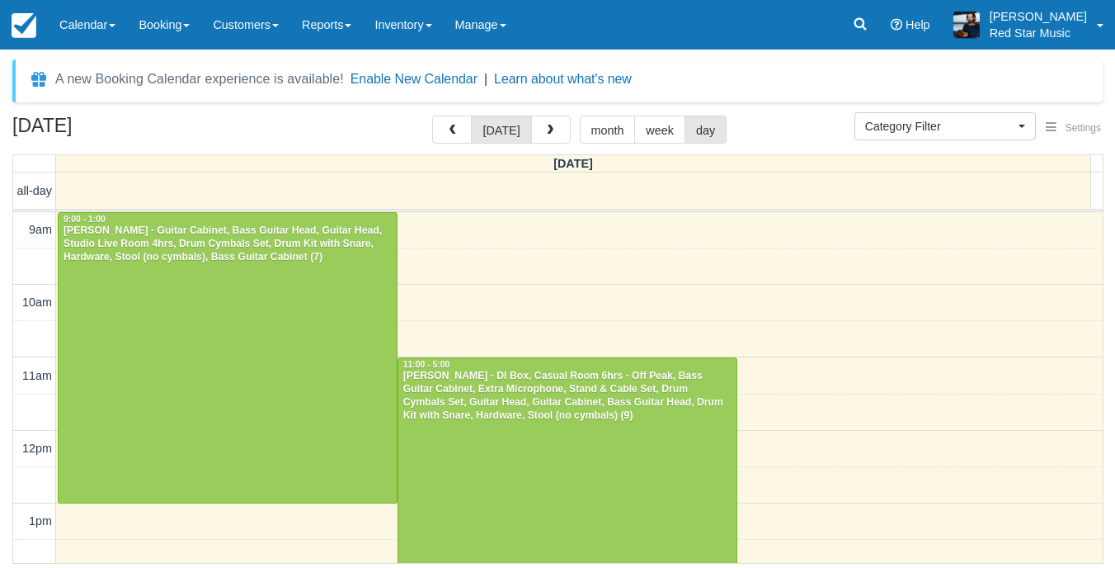
select select
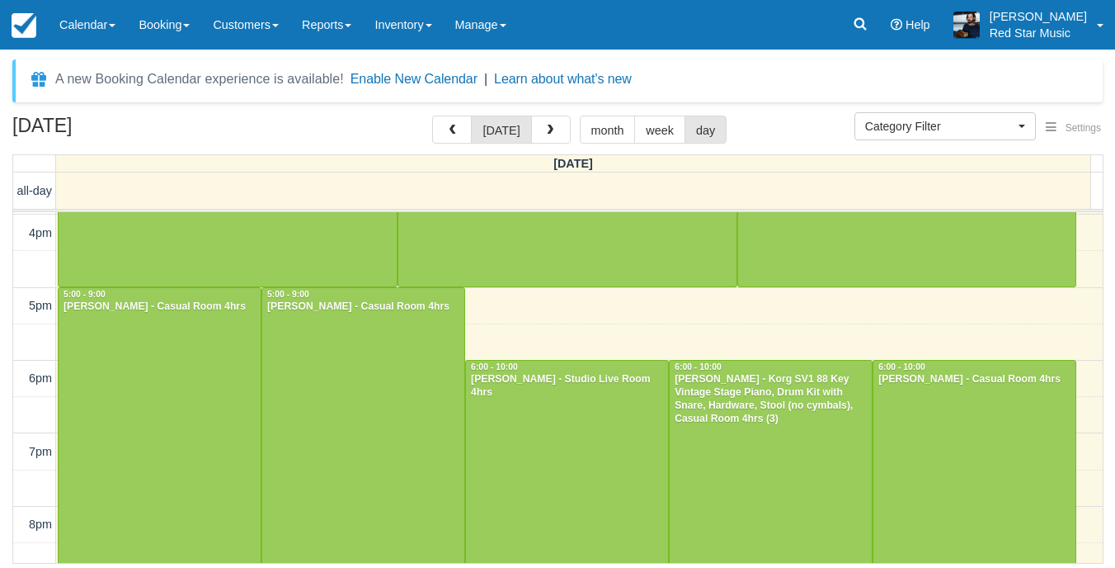
scroll to position [591, 0]
